Goal: Information Seeking & Learning: Understand process/instructions

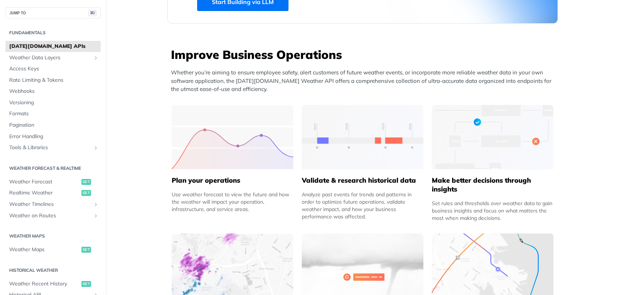
scroll to position [242, 0]
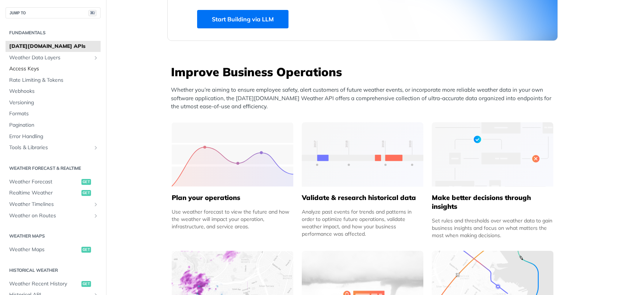
click at [56, 71] on span "Access Keys" at bounding box center [53, 68] width 89 height 7
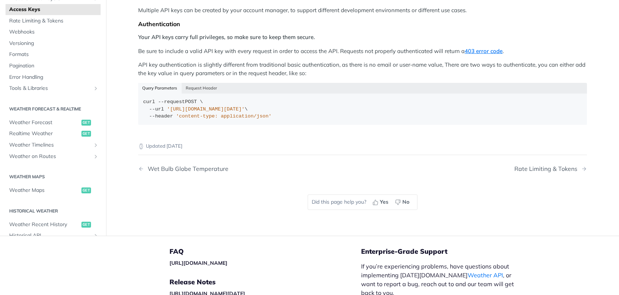
scroll to position [31, 0]
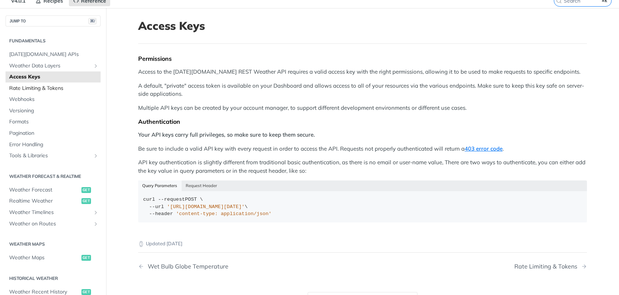
click at [67, 87] on span "Rate Limiting & Tokens" at bounding box center [53, 88] width 89 height 7
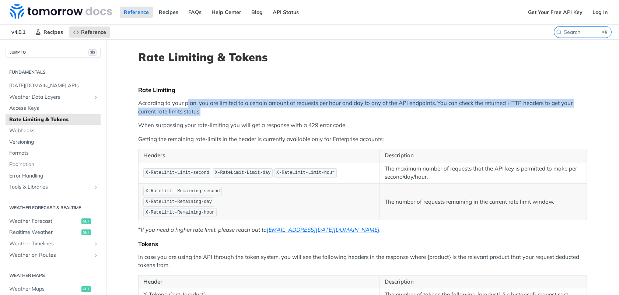
drag, startPoint x: 185, startPoint y: 105, endPoint x: 323, endPoint y: 108, distance: 137.8
click at [323, 108] on p "According to your plan, you are limited to a certain amount of requests per hou…" at bounding box center [362, 107] width 449 height 17
click at [327, 107] on p "According to your plan, you are limited to a certain amount of requests per hou…" at bounding box center [362, 107] width 449 height 17
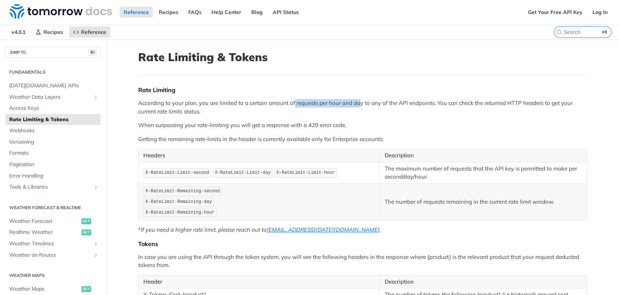
drag, startPoint x: 291, startPoint y: 102, endPoint x: 356, endPoint y: 102, distance: 65.6
click at [356, 102] on p "According to your plan, you are limited to a certain amount of requests per hou…" at bounding box center [362, 107] width 449 height 17
click at [365, 103] on p "According to your plan, you are limited to a certain amount of requests per hou…" at bounding box center [362, 107] width 449 height 17
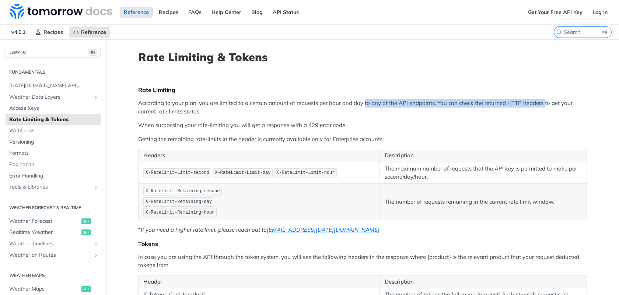
drag, startPoint x: 361, startPoint y: 102, endPoint x: 540, endPoint y: 103, distance: 179.0
click at [540, 103] on p "According to your plan, you are limited to a certain amount of requests per hou…" at bounding box center [362, 107] width 449 height 17
click at [464, 107] on p "According to your plan, you are limited to a certain amount of requests per hou…" at bounding box center [362, 107] width 449 height 17
drag, startPoint x: 437, startPoint y: 101, endPoint x: 509, endPoint y: 104, distance: 72.2
click at [509, 104] on p "According to your plan, you are limited to a certain amount of requests per hou…" at bounding box center [362, 107] width 449 height 17
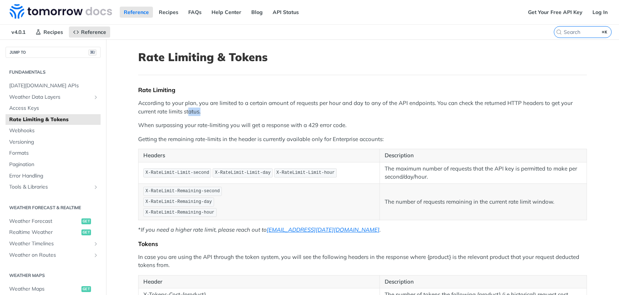
drag, startPoint x: 215, startPoint y: 111, endPoint x: 186, endPoint y: 111, distance: 29.1
click at [186, 111] on p "According to your plan, you are limited to a certain amount of requests per hou…" at bounding box center [362, 107] width 449 height 17
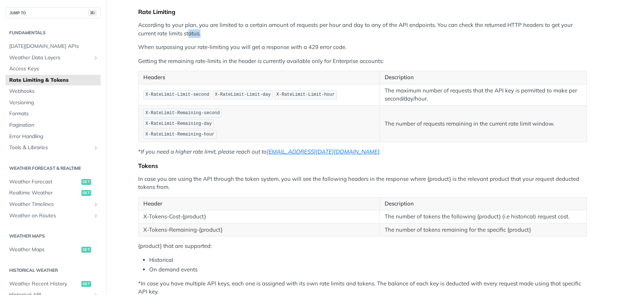
scroll to position [79, 0]
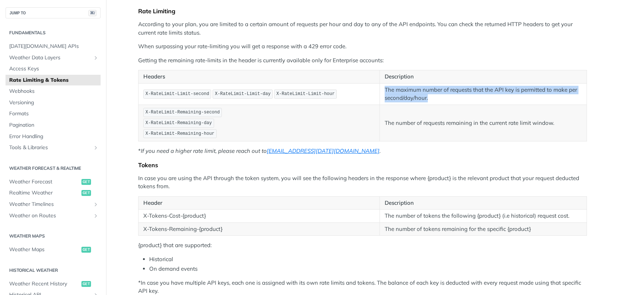
drag, startPoint x: 439, startPoint y: 101, endPoint x: 382, endPoint y: 90, distance: 57.6
click at [384, 90] on p "The maximum number of requests that the API key is permitted to make per second…" at bounding box center [482, 94] width 197 height 17
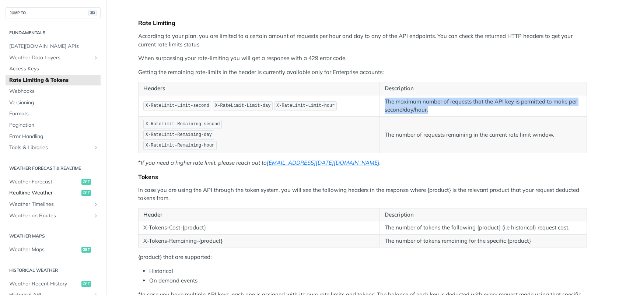
scroll to position [66, 0]
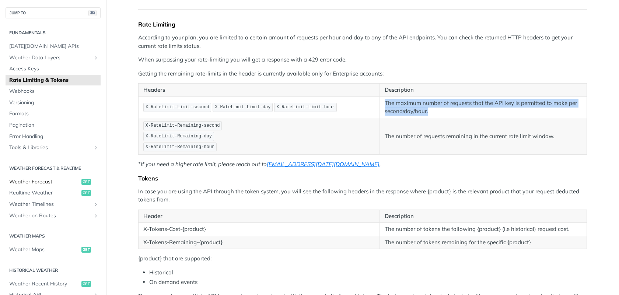
click at [53, 178] on span "Weather Forecast" at bounding box center [44, 181] width 70 height 7
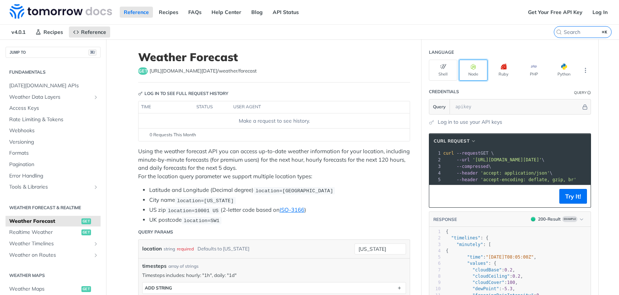
click at [470, 75] on button "Node" at bounding box center [473, 70] width 28 height 21
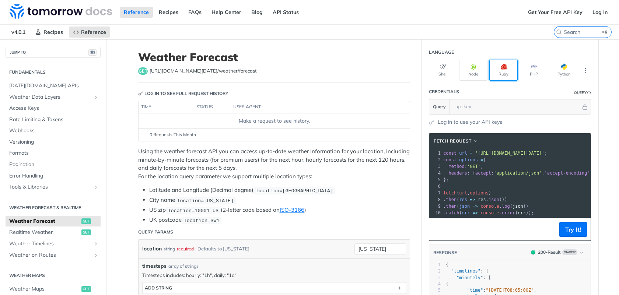
click at [502, 71] on button "Ruby" at bounding box center [503, 70] width 28 height 21
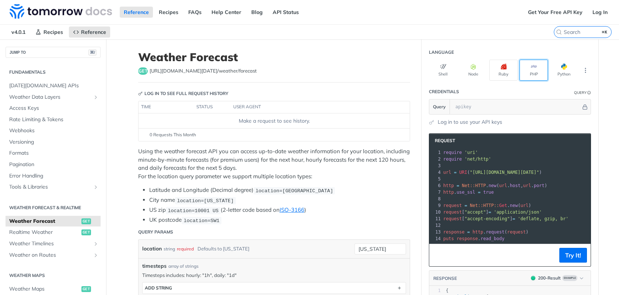
click at [531, 70] on button "PHP" at bounding box center [533, 70] width 28 height 21
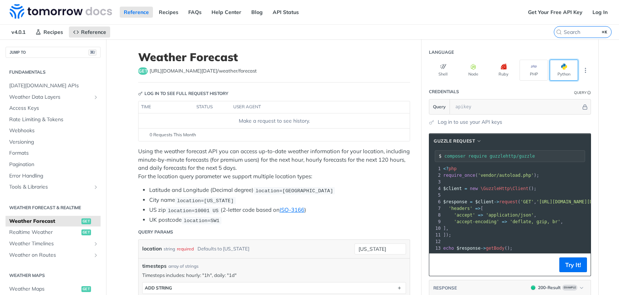
click at [552, 72] on button "Python" at bounding box center [563, 70] width 28 height 21
type input "python -m pip install requests"
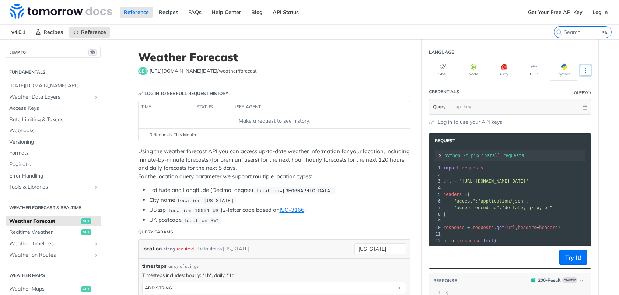
click at [582, 70] on icon "More ellipsis" at bounding box center [585, 70] width 7 height 7
click at [585, 70] on icon "More ellipsis" at bounding box center [585, 70] width 1 height 4
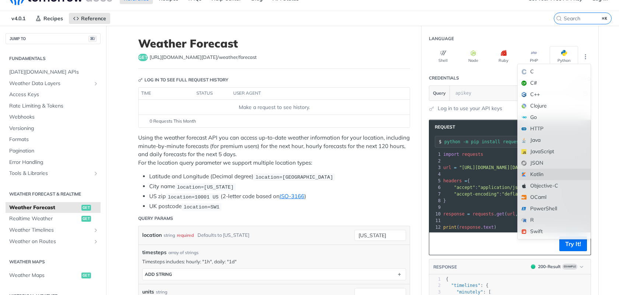
click at [539, 174] on div "Kotlin" at bounding box center [553, 174] width 73 height 11
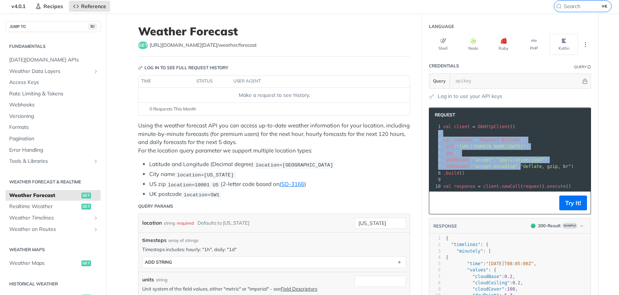
drag, startPoint x: 523, startPoint y: 163, endPoint x: 512, endPoint y: 128, distance: 37.0
click at [512, 128] on div "1 val client = OkHttpClient () 2 ​ 3 val request = Request . Builder () 4 . url…" at bounding box center [540, 156] width 197 height 66
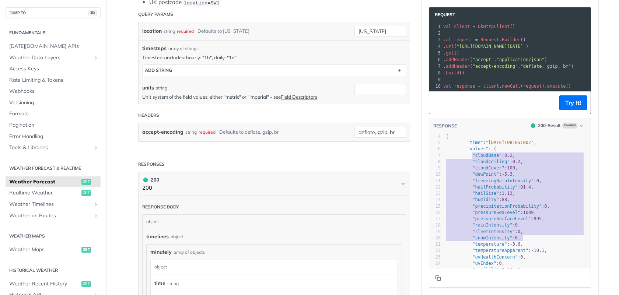
type textarea ""cloudBase": 0.2, "cloudCeiling": 0.2, "cloudCover": 100, "dewPoint": -5.3, "fr…"
drag, startPoint x: 470, startPoint y: 160, endPoint x: 536, endPoint y: 245, distance: 107.9
click at [538, 247] on div "1 { 2 "timelines" : { 3 "minutely" : [ 4 { 5 "time" : "[DATE]T08:05:00Z" , 6 "v…" at bounding box center [517, 225] width 146 height 222
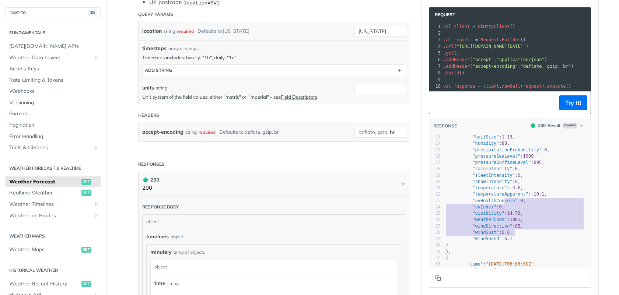
type textarea "ntensity": 0, "sleetIntensity": 0, "snowIntensity": 0, "temperature": -3.6, "te…"
drag, startPoint x: 526, startPoint y: 241, endPoint x: 485, endPoint y: 176, distance: 76.9
click at [486, 176] on div "1 { 2 "timelines" : { 3 "minutely" : [ 4 { 5 "time" : "[DATE]T08:05:00Z" , 6 "v…" at bounding box center [517, 169] width 146 height 222
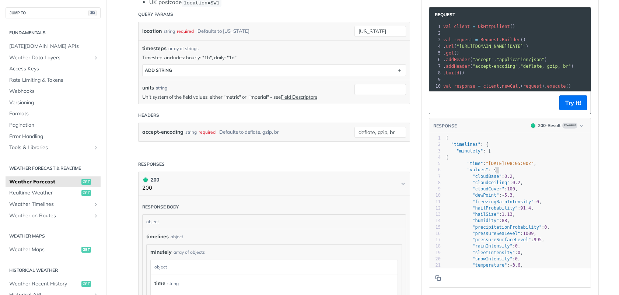
click at [527, 173] on pre ""values" : {" at bounding box center [517, 170] width 146 height 6
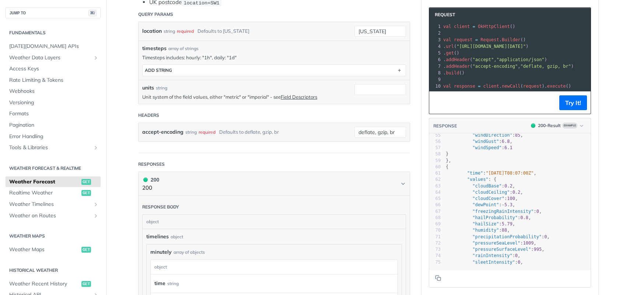
scroll to position [348, 0]
